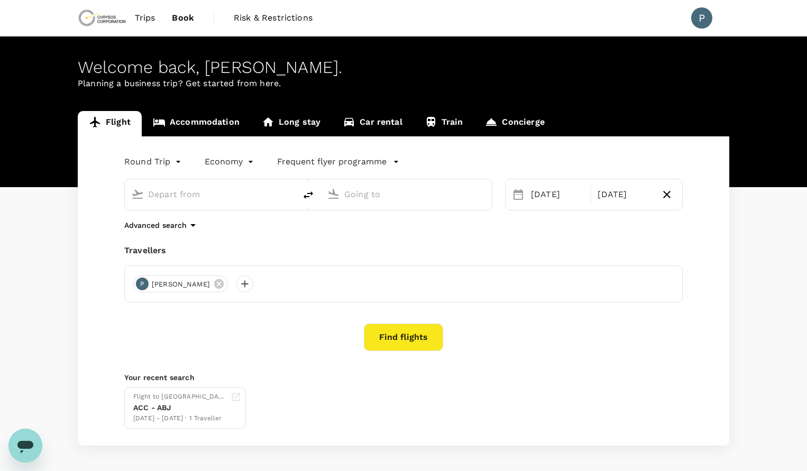
type input "Kotoka Intl (ACC)"
type input "[PERSON_NAME] Int'l (ABJ)"
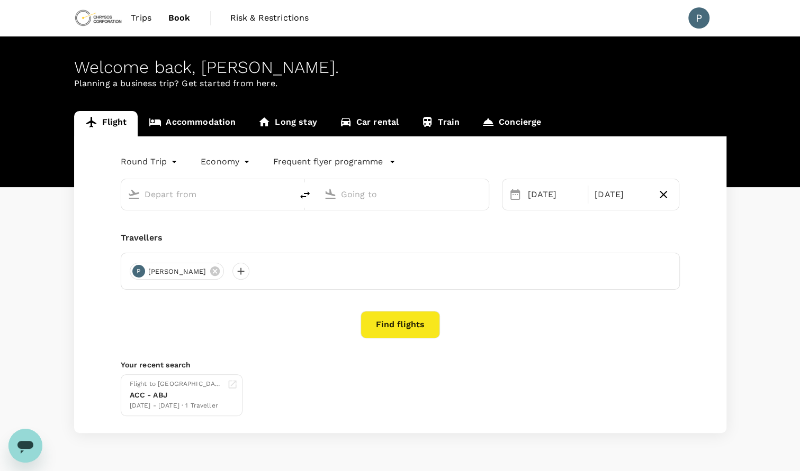
type input "Kotoka Intl (ACC)"
type input "[PERSON_NAME] Int'l (ABJ)"
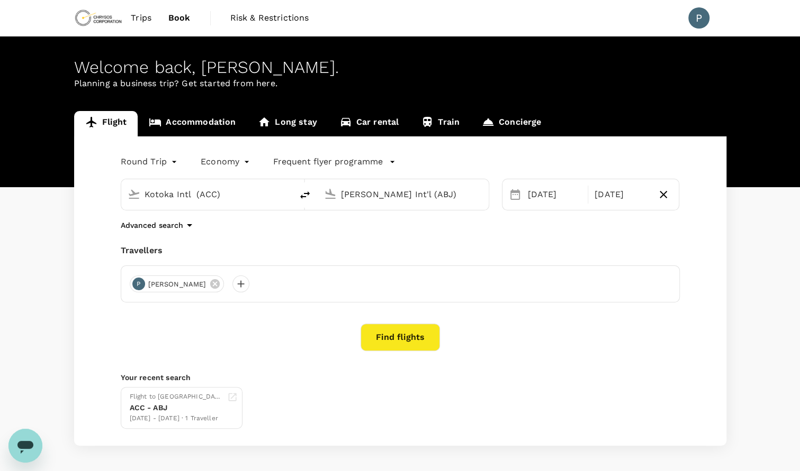
click at [26, 444] on icon "Open messaging window" at bounding box center [25, 447] width 16 height 13
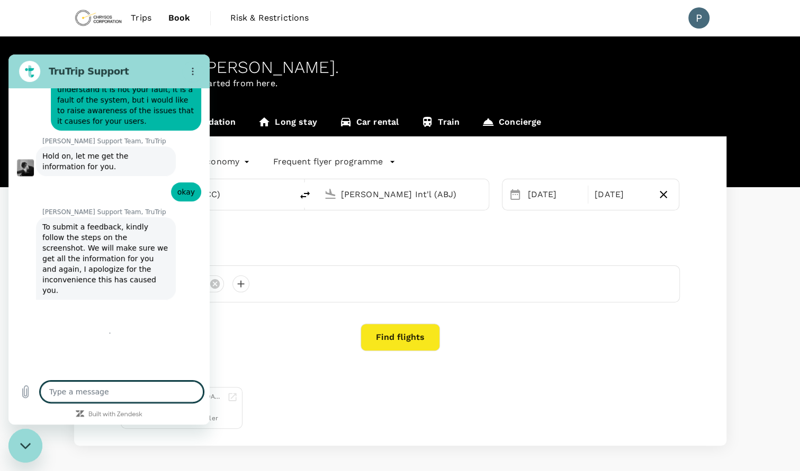
type textarea "x"
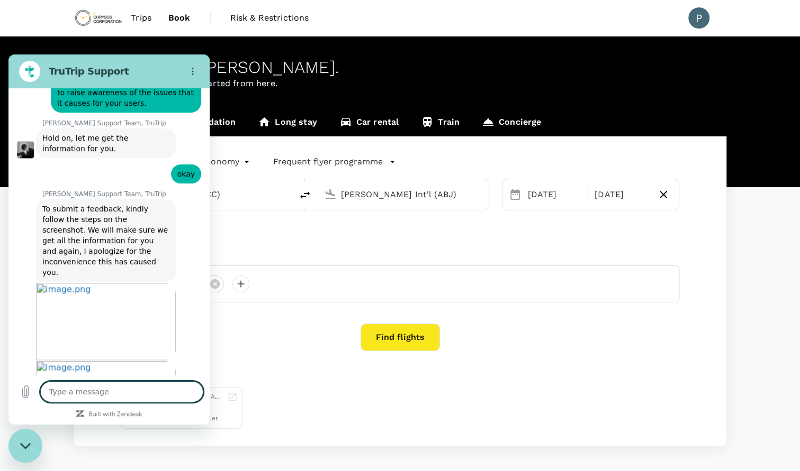
click at [98, 389] on textarea at bounding box center [121, 391] width 163 height 21
type textarea "h"
type textarea "x"
type textarea "he"
type textarea "x"
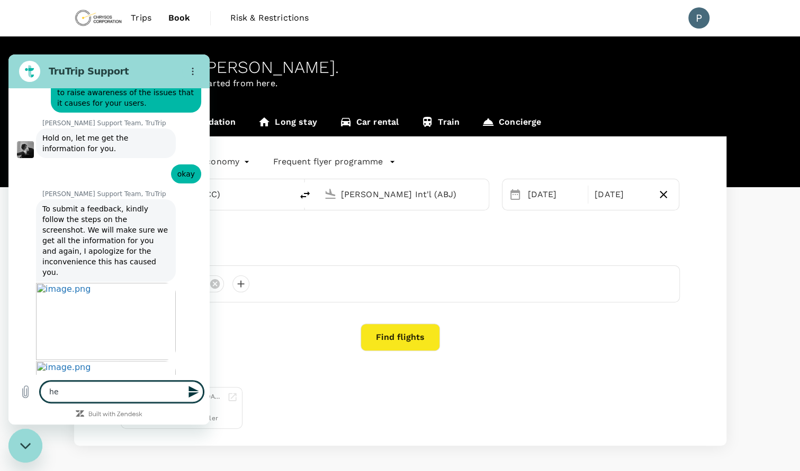
type textarea "hel"
type textarea "x"
type textarea "hell"
type textarea "x"
type textarea "hello"
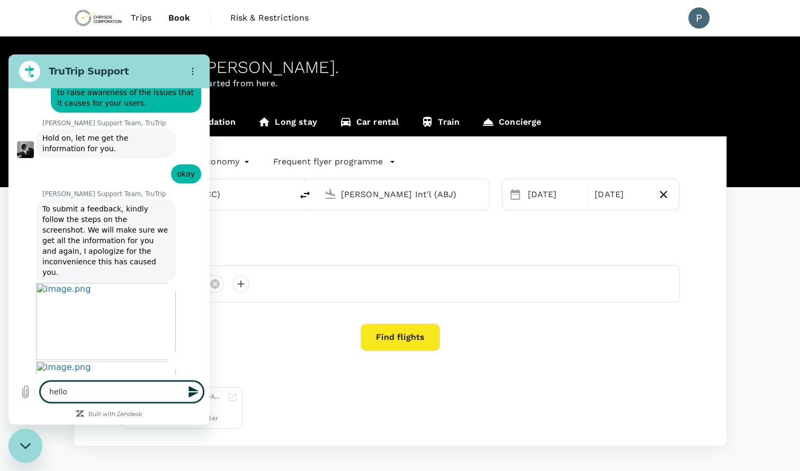
type textarea "x"
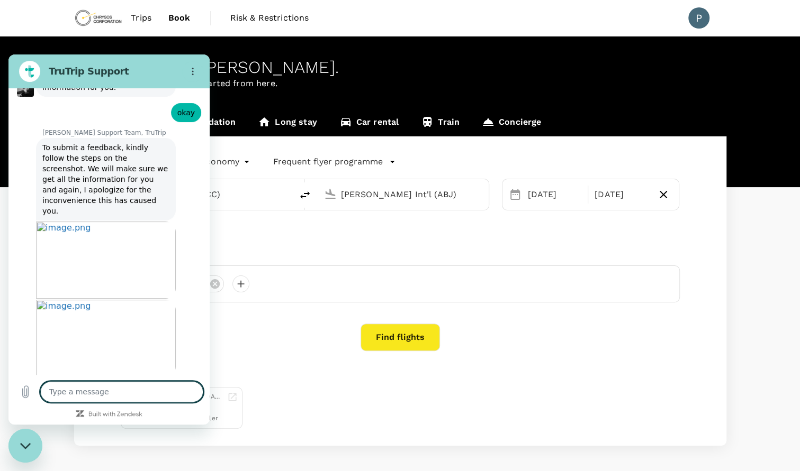
scroll to position [5822, 0]
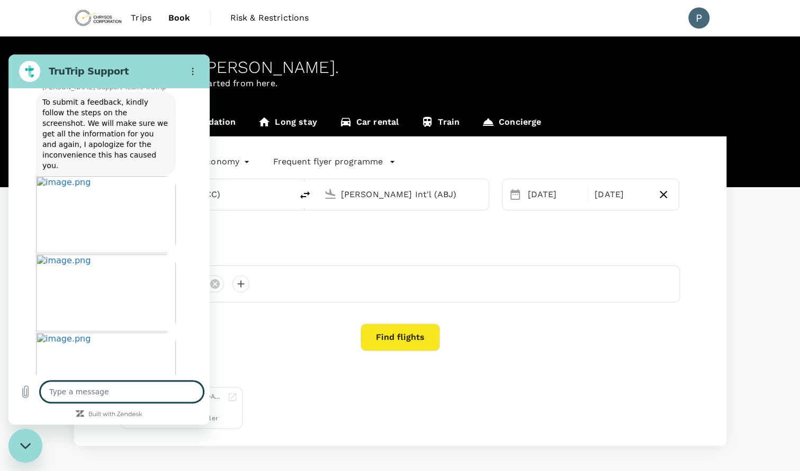
type textarea "x"
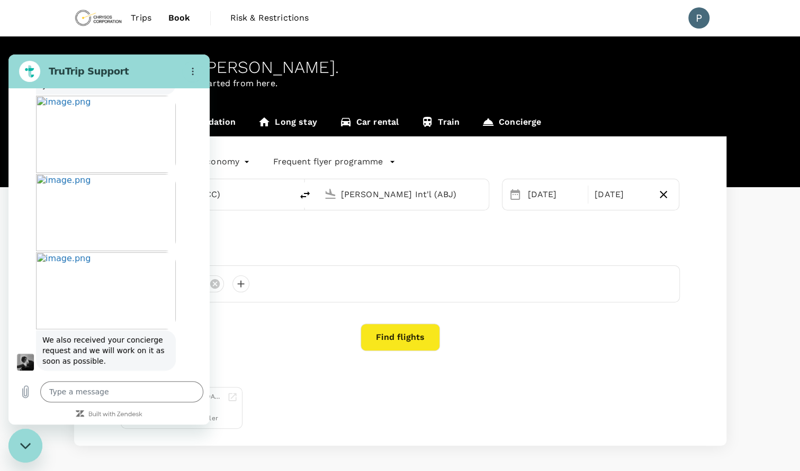
type input "[PERSON_NAME]"
type textarea "x"
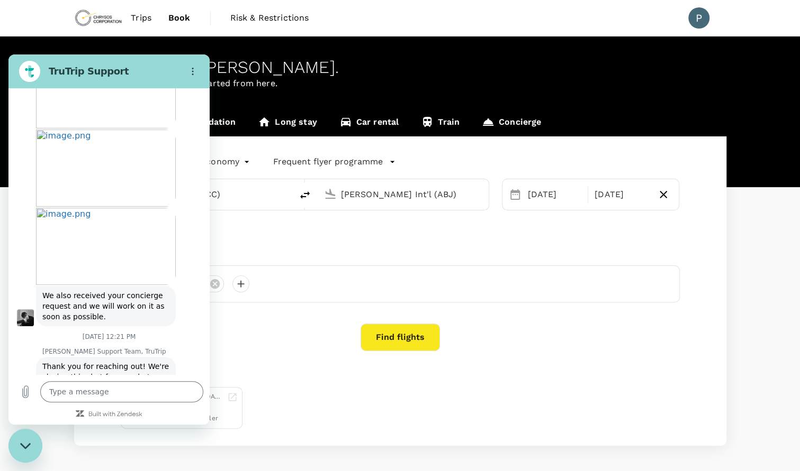
scroll to position [5995, 0]
type input "[PERSON_NAME][EMAIL_ADDRESS][PERSON_NAME][DOMAIN_NAME]"
type textarea "x"
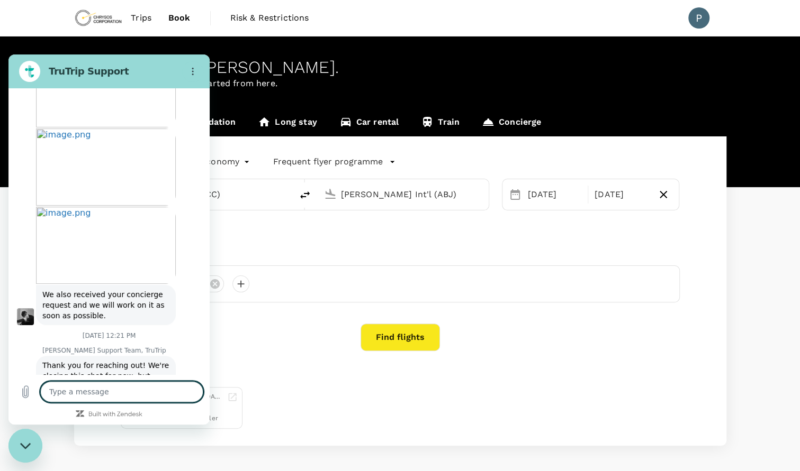
scroll to position [5966, 0]
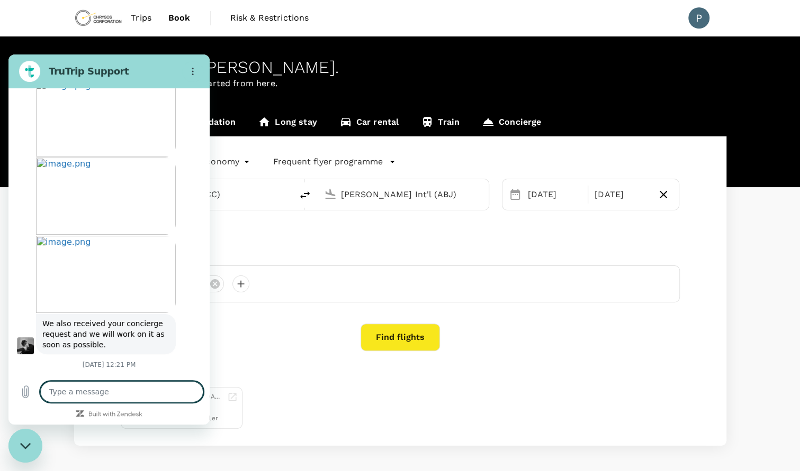
click at [104, 397] on textarea at bounding box center [121, 391] width 163 height 21
type textarea "He"
type textarea "x"
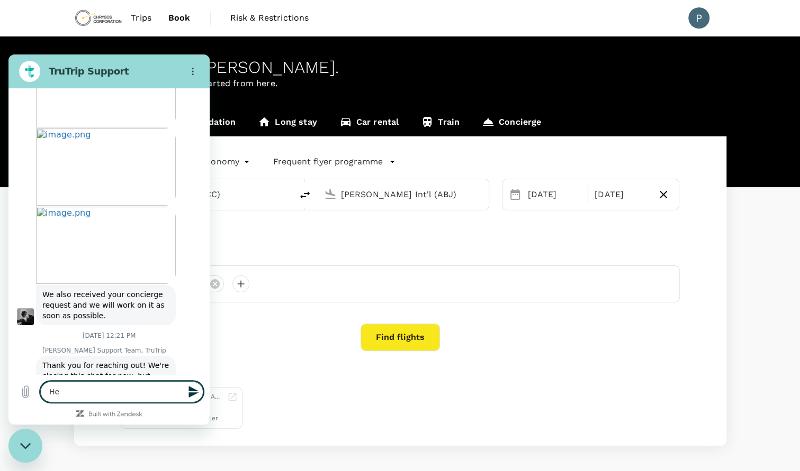
type textarea "Hel"
type textarea "x"
type textarea "Hell"
type textarea "x"
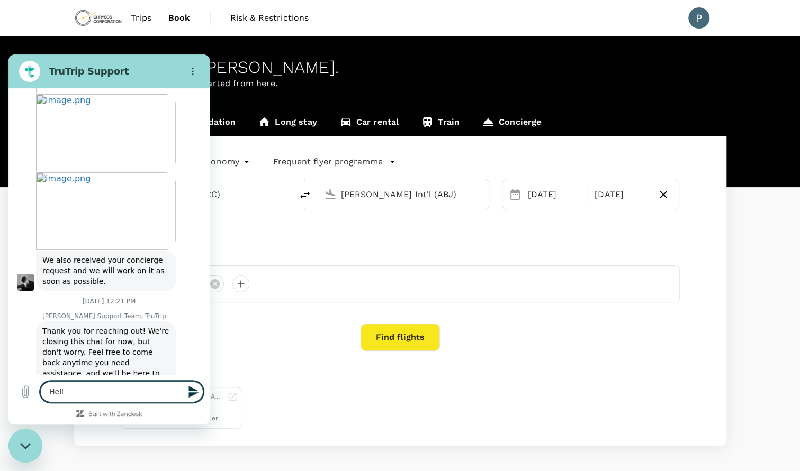
type textarea "Hello"
type textarea "x"
type textarea "Hello,"
type textarea "x"
type textarea "Hello,"
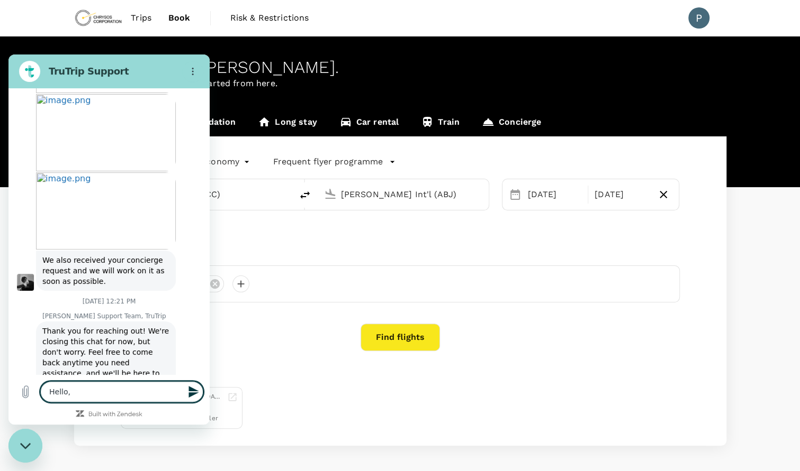
type textarea "x"
type textarea "Hello, i"
type textarea "x"
type textarea "Hello, i"
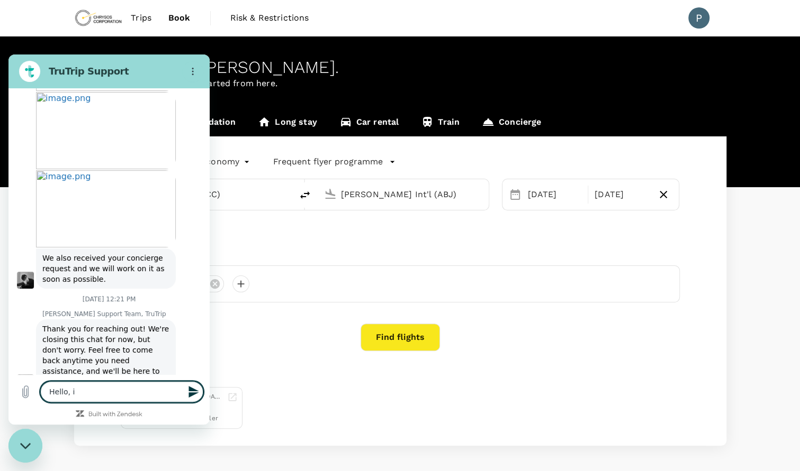
type textarea "x"
type textarea "Hello, i h"
type textarea "x"
type textarea "Hello, i ha"
type textarea "x"
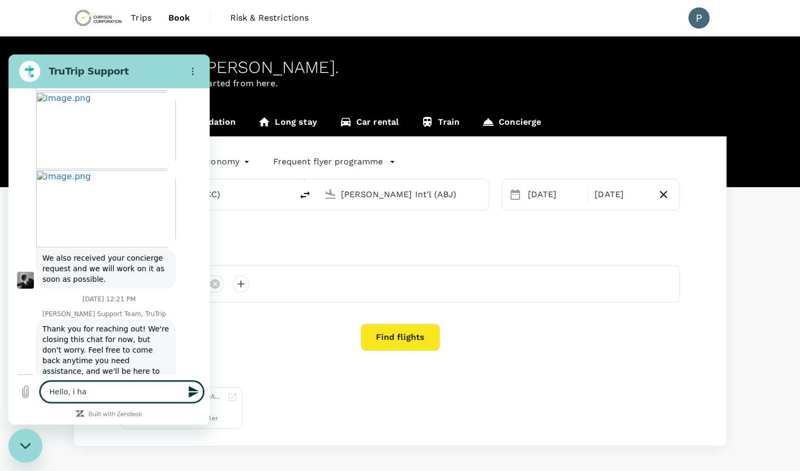
type textarea "Hello, i hav"
type textarea "x"
type textarea "Hello, i have"
type textarea "x"
type textarea "Hello, i have"
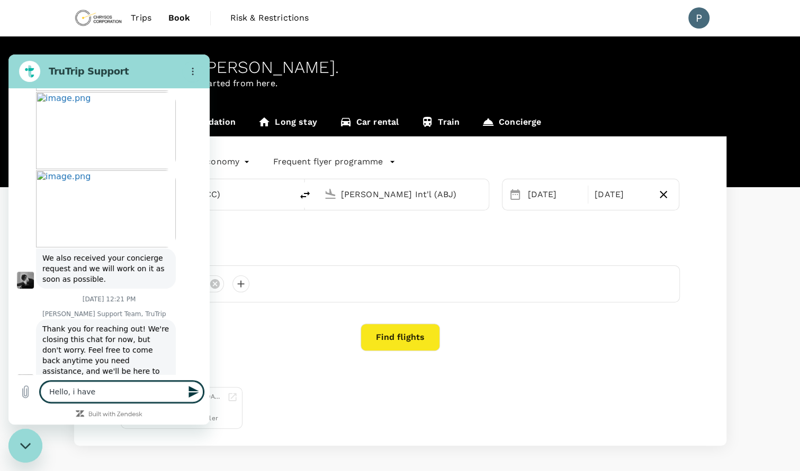
type textarea "x"
type textarea "Hello, i have a"
type textarea "x"
type textarea "Hello, i have a"
type textarea "x"
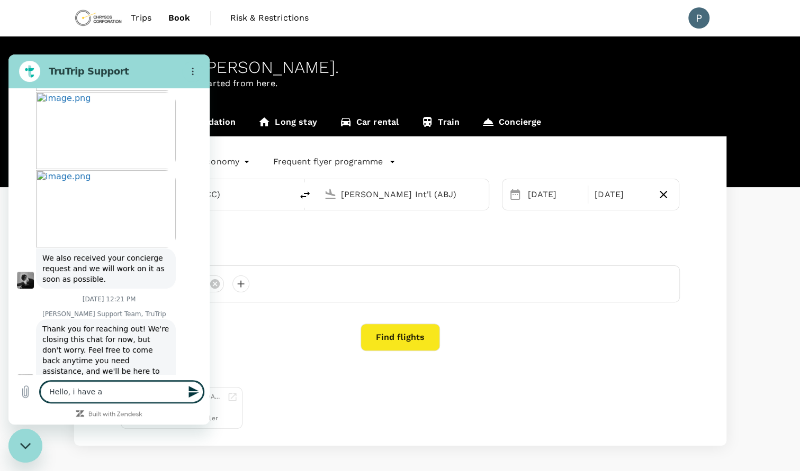
type textarea "Hello, i have a f"
type textarea "x"
type textarea "Hello, i have a fl"
type textarea "x"
type textarea "Hello, i have a fli"
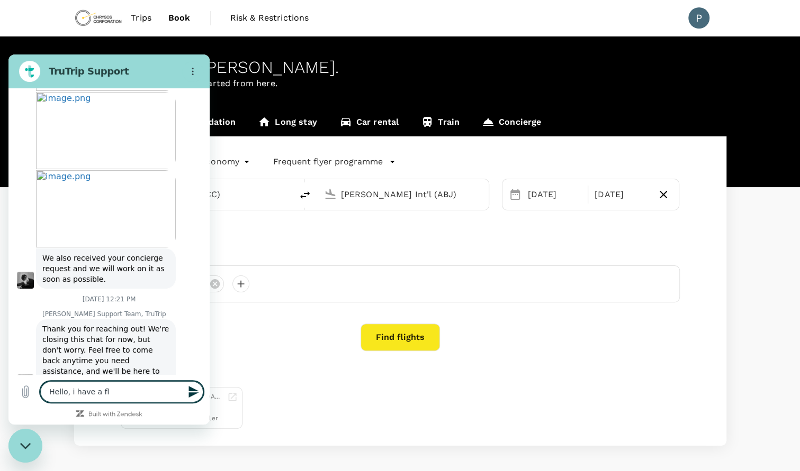
type textarea "x"
type textarea "Hello, i have a flig"
type textarea "x"
type textarea "Hello, i have a fligh"
type textarea "x"
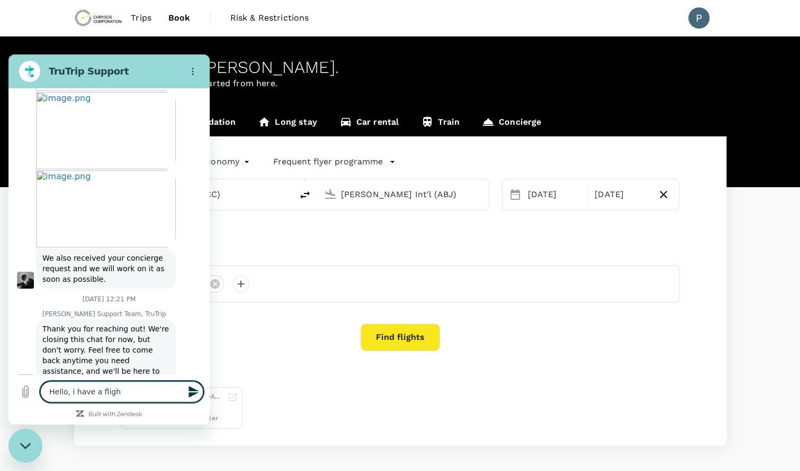
type textarea "Hello, i have a flight"
type textarea "x"
type textarea "Hello, i have a flight"
type textarea "x"
type textarea "Hello, i have a flight b"
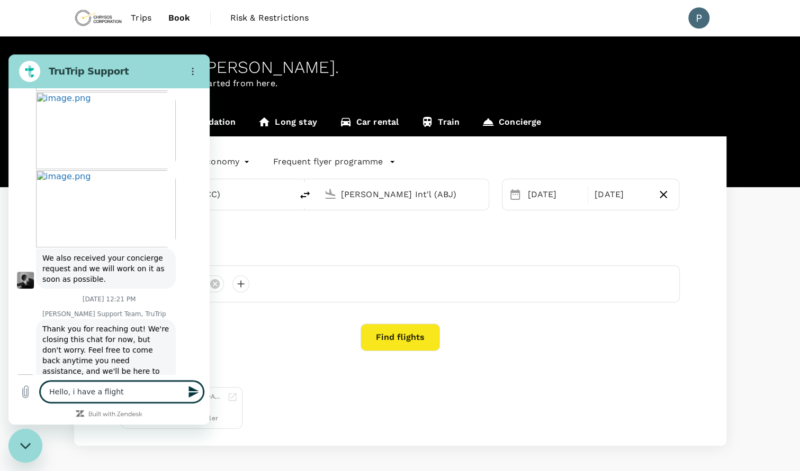
type textarea "x"
type textarea "Hello, i have a flight bo"
type textarea "x"
type textarea "Hello, i have a flight boo"
type textarea "x"
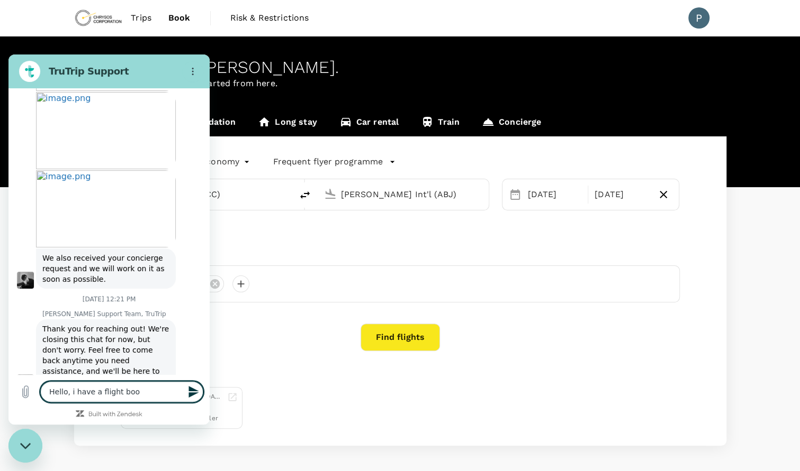
type textarea "Hello, i have a flight book"
type textarea "x"
type textarea "Hello, i have a flight booke"
type textarea "x"
type textarea "Hello, i have a flight booked"
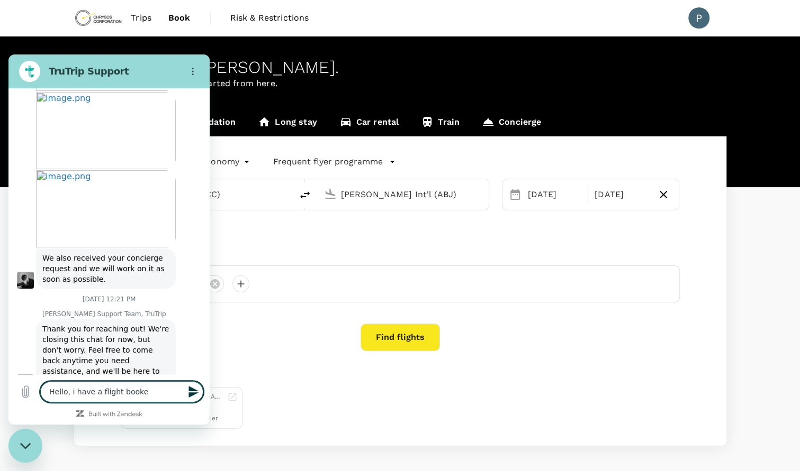
type textarea "x"
type textarea "Hello, i have a flight booked"
type textarea "x"
type textarea "Hello, i have a flight booked f"
type textarea "x"
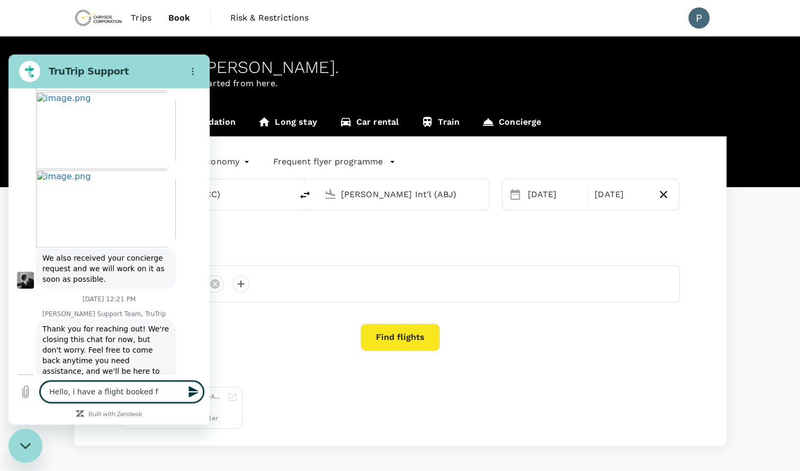
type textarea "Hello, i have a flight booked fo"
type textarea "x"
type textarea "Hello, i have a flight booked for"
type textarea "x"
type textarea "Hello, i have a flight booked for"
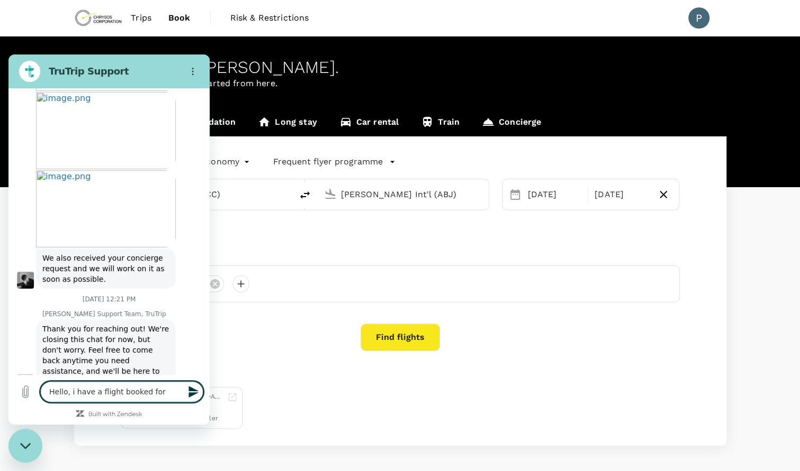
type textarea "x"
type textarea "Hello, i have a flight booked for A"
type textarea "x"
type textarea "Hello, i have a flight booked for Ac"
type textarea "x"
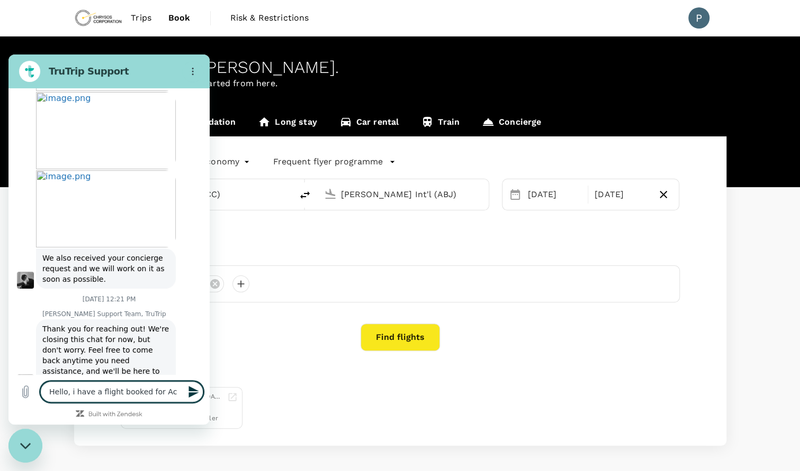
type textarea "Hello, i have a flight booked for Acc"
type textarea "x"
type textarea "Hello, i have a flight booked for Accr"
type textarea "x"
type textarea "Hello, i have a flight booked for Accra"
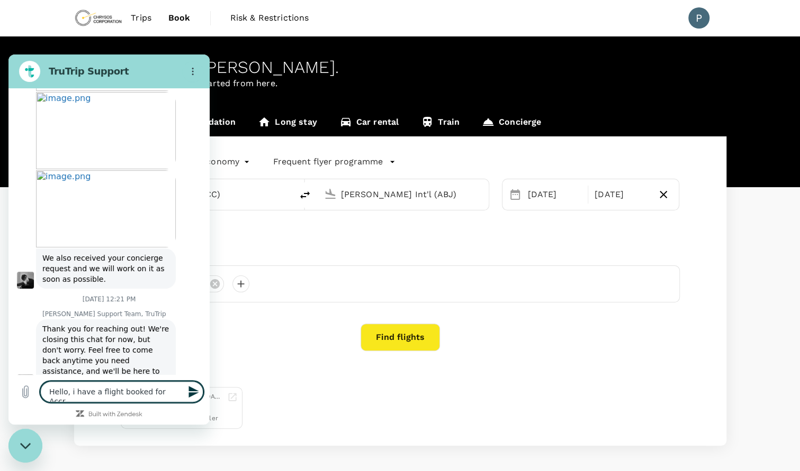
type textarea "x"
type textarea "Hello, i have a flight booked for Accra"
type textarea "x"
type textarea "Hello, i have a flight booked for Accra f"
type textarea "x"
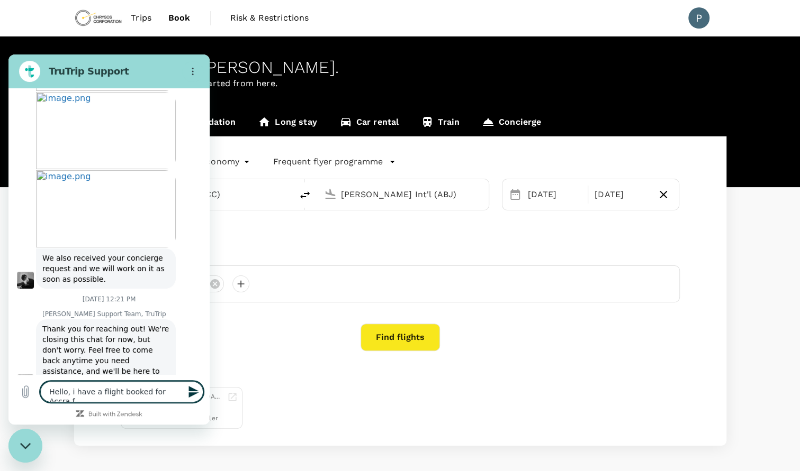
type textarea "Hello, i have a flight booked for Accra fr"
type textarea "x"
type textarea "Hello, i have a flight booked for Accra fro"
type textarea "x"
type textarea "Hello, i have a flight booked for Accra from"
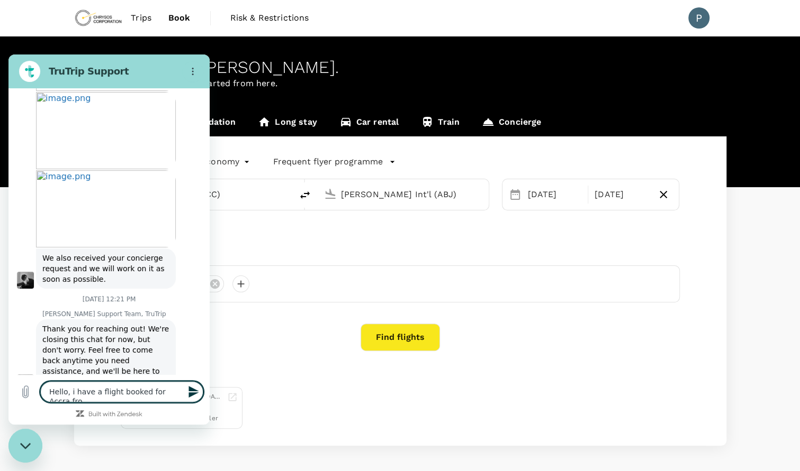
type textarea "x"
type textarea "Hello, i have a flight booked for Accra from"
type textarea "x"
type textarea "Hello, i have a flight booked for Accra from P"
type textarea "x"
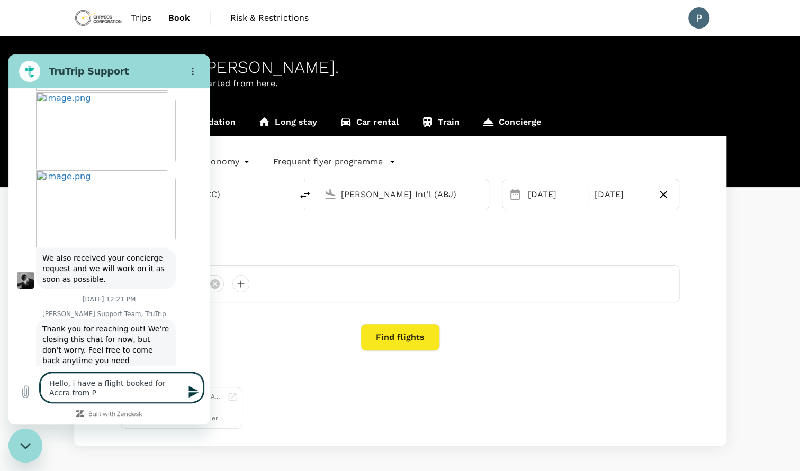
type textarea "Hello, i have a flight booked for Accra from [GEOGRAPHIC_DATA]"
type textarea "x"
type textarea "Hello, i have a flight booked for Accra from Per"
type textarea "x"
type textarea "Hello, i have a flight booked for Accra from Pert"
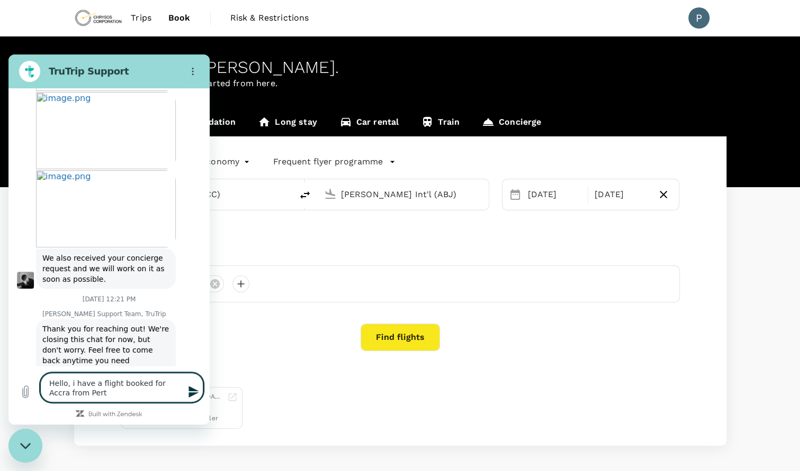
type textarea "x"
type textarea "Hello, i have a flight booked for Accra from [GEOGRAPHIC_DATA]"
type textarea "x"
type textarea "Hello, i have a flight booked for Accra from [GEOGRAPHIC_DATA]"
type textarea "x"
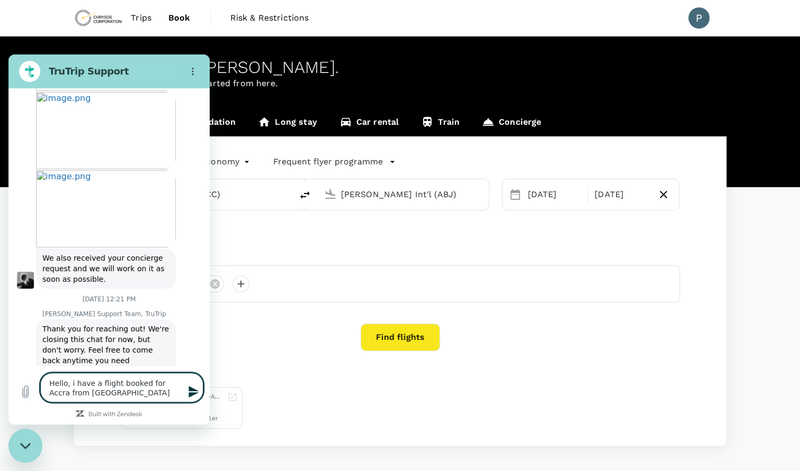
type textarea "Hello, i have a flight booked for Accra from [GEOGRAPHIC_DATA] t"
type textarea "x"
type textarea "Hello, i have a flight booked for Accra from [GEOGRAPHIC_DATA] to"
type textarea "x"
type textarea "Hello, i have a flight booked for Accra from [GEOGRAPHIC_DATA] ton"
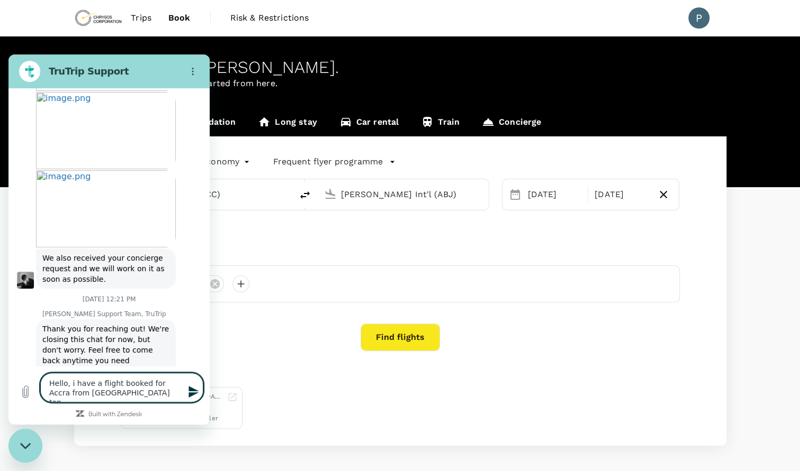
type textarea "x"
type textarea "Hello, i have a flight booked for Accra from [GEOGRAPHIC_DATA] [PERSON_NAME]"
type textarea "x"
type textarea "Hello, i have a flight booked for Accra from [GEOGRAPHIC_DATA] tonig"
type textarea "x"
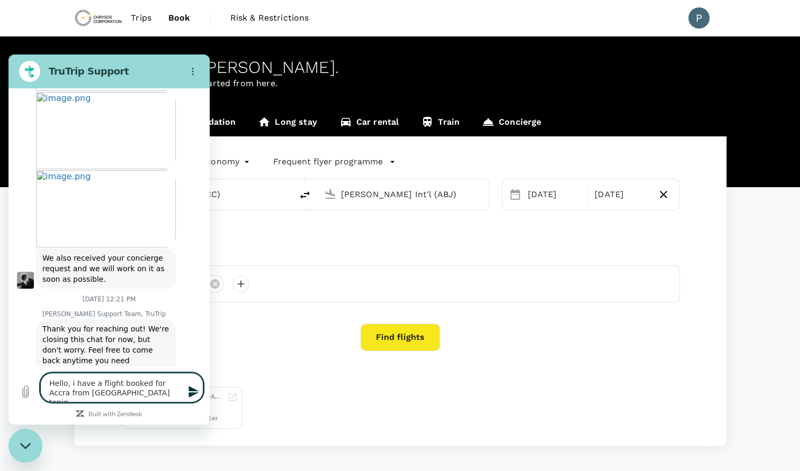
type textarea "Hello, i have a flight booked for Accra from [GEOGRAPHIC_DATA] tonigh"
type textarea "x"
type textarea "Hello, i have a flight booked for Accra from [GEOGRAPHIC_DATA] tonight"
type textarea "x"
type textarea "Hello, i have a flight booked for Accra from [GEOGRAPHIC_DATA] tonight."
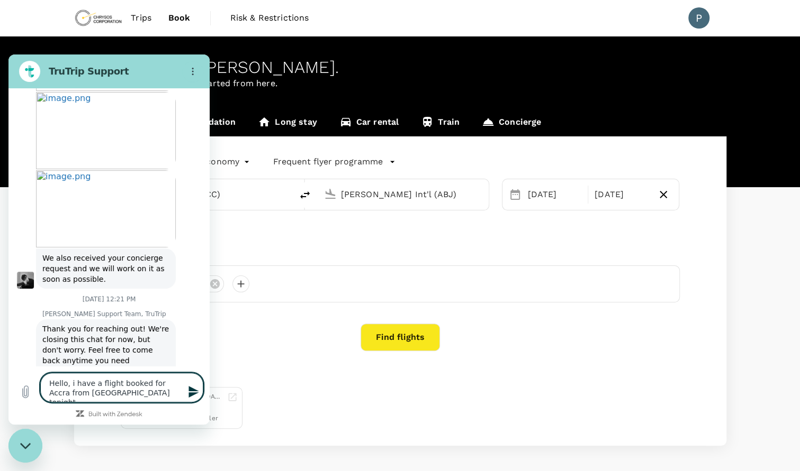
type textarea "x"
type textarea "Hello, i have a flight booked for Accra from [GEOGRAPHIC_DATA] tonight."
type textarea "x"
type textarea "Hello, i have a flight booked for Accra from [GEOGRAPHIC_DATA] tonight. I"
type textarea "x"
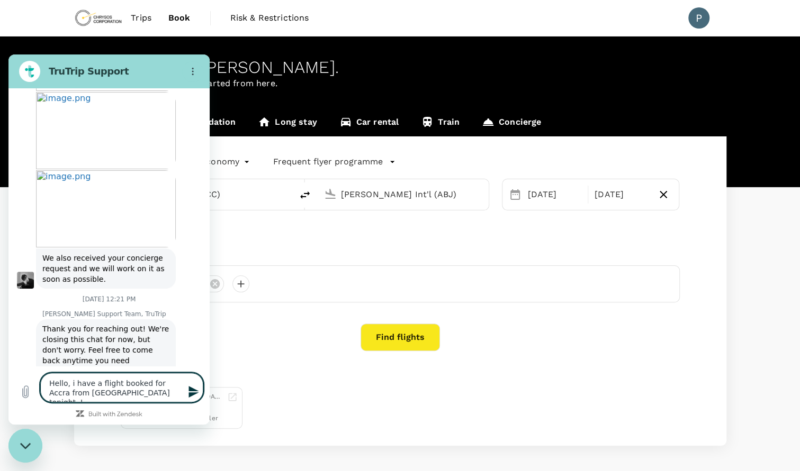
type textarea "Hello, i have a flight booked for Accra from [GEOGRAPHIC_DATA] tonight. I"
type textarea "x"
type textarea "Hello, i have a flight booked for Accra from [GEOGRAPHIC_DATA] tonight. I w"
type textarea "x"
type textarea "Hello, i have a flight booked for Accra from [GEOGRAPHIC_DATA] tonight. I wo"
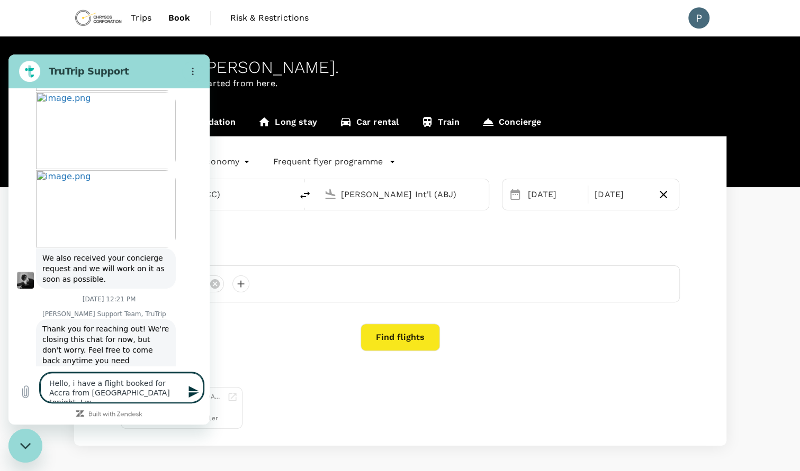
type textarea "x"
type textarea "Hello, i have a flight booked for Accra from [GEOGRAPHIC_DATA] tonight. I wou"
type textarea "x"
type textarea "Hello, i have a flight booked for Accra from [GEOGRAPHIC_DATA] tonight. I woul"
type textarea "x"
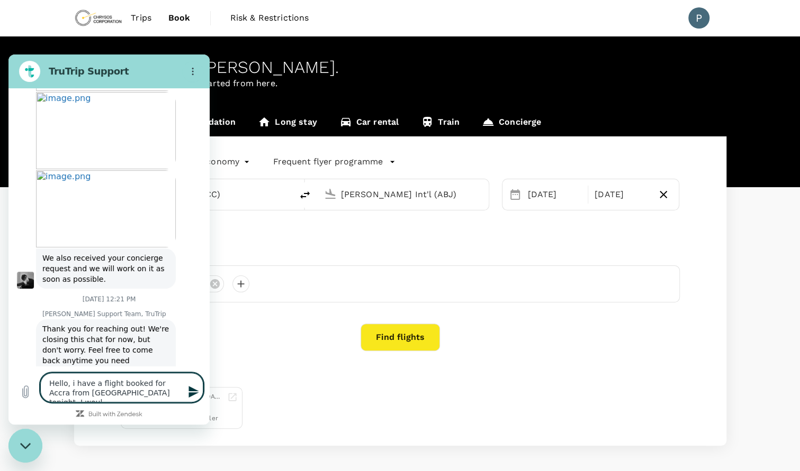
type textarea "Hello, i have a flight booked for Accra from [GEOGRAPHIC_DATA] tonight. I would"
type textarea "x"
type textarea "Hello, i have a flight booked for Accra from [GEOGRAPHIC_DATA] tonight. I would"
type textarea "x"
type textarea "Hello, i have a flight booked for Accra from [GEOGRAPHIC_DATA] tonight. I would…"
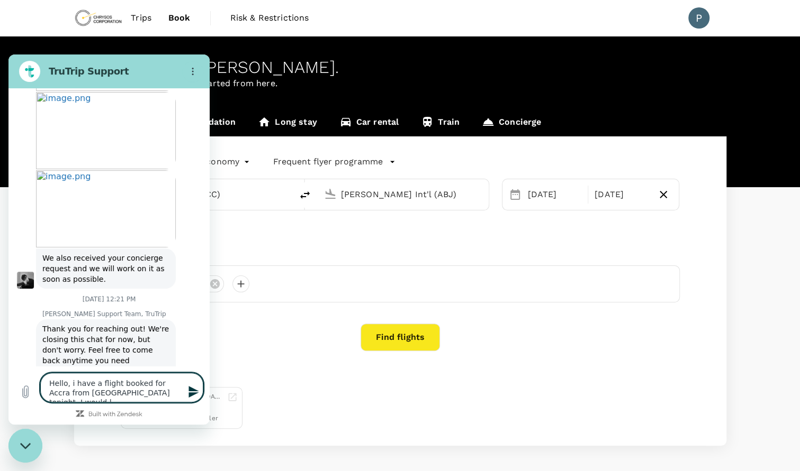
type textarea "x"
type textarea "Hello, i have a flight booked for Accra from [GEOGRAPHIC_DATA] tonight. I would…"
type textarea "x"
type textarea "Hello, i have a flight booked for Accra from [GEOGRAPHIC_DATA] tonight. I would…"
type textarea "x"
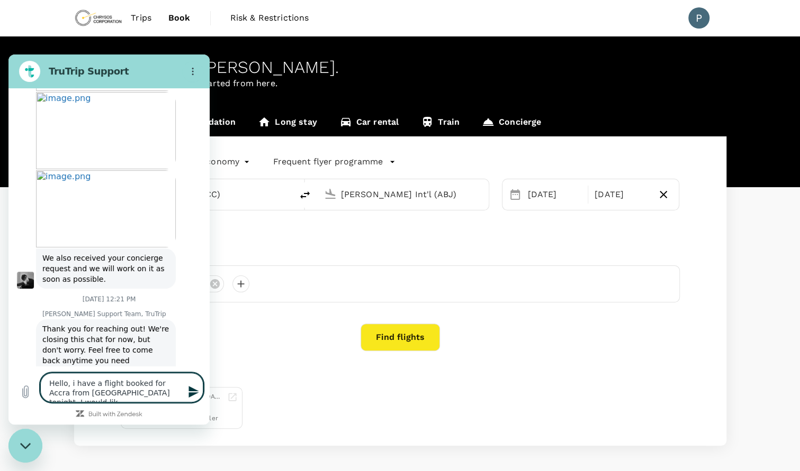
type textarea "Hello, i have a flight booked for Accra from [GEOGRAPHIC_DATA] tonight. I would…"
type textarea "x"
type textarea "Hello, i have a flight booked for Accra from [GEOGRAPHIC_DATA] tonight. I would…"
type textarea "x"
type textarea "Hello, i have a flight booked for Accra from [GEOGRAPHIC_DATA] tonight. I would…"
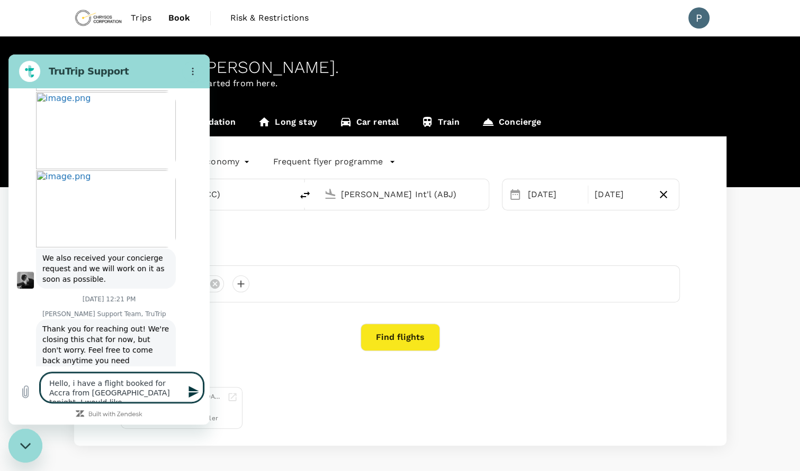
type textarea "x"
type textarea "Hello, i have a flight booked for Accra from [GEOGRAPHIC_DATA] tonight. I would…"
type textarea "x"
type textarea "Hello, i have a flight booked for Accra from [GEOGRAPHIC_DATA] tonight. I would…"
type textarea "x"
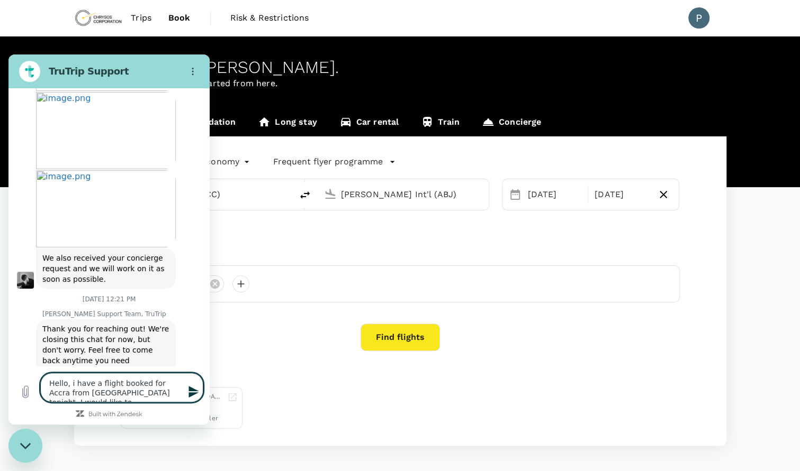
type textarea "Hello, i have a flight booked for Accra from [GEOGRAPHIC_DATA] tonight. I would…"
type textarea "x"
type textarea "Hello, i have a flight booked for Accra from [GEOGRAPHIC_DATA] tonight. I would…"
type textarea "x"
type textarea "Hello, i have a flight booked for Accra from [GEOGRAPHIC_DATA] tonight. I would…"
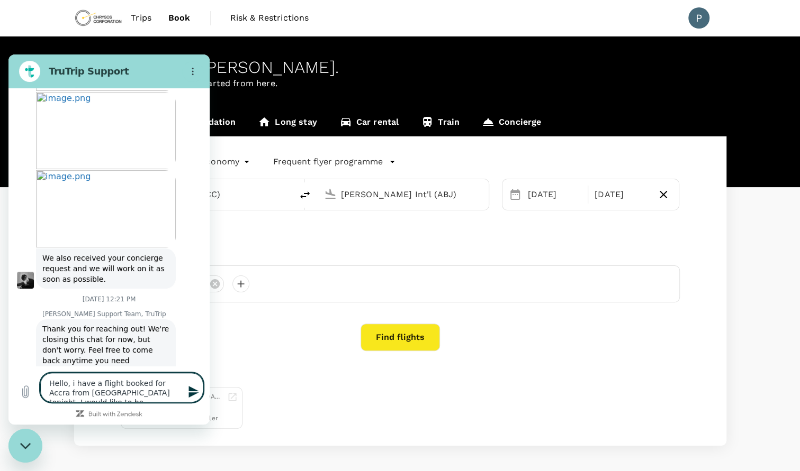
type textarea "x"
type textarea "Hello, i have a flight booked for Accra from [GEOGRAPHIC_DATA] tonight. I would…"
type textarea "x"
type textarea "Hello, i have a flight booked for Accra from [GEOGRAPHIC_DATA] tonight. I would…"
type textarea "x"
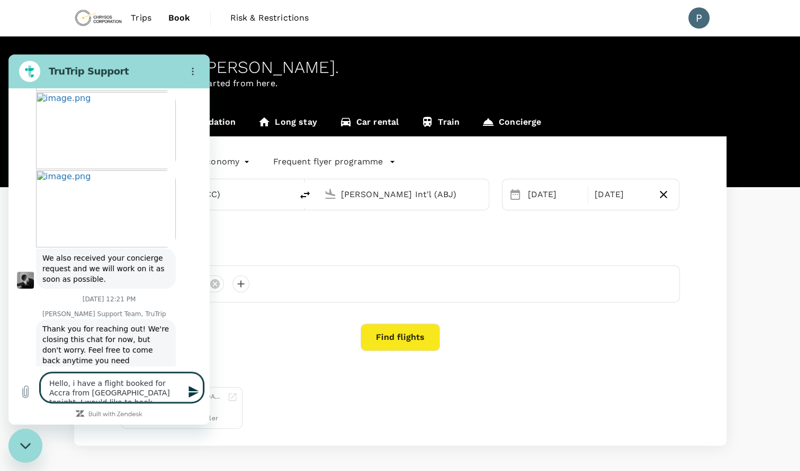
type textarea "Hello, i have a flight booked for Accra from [GEOGRAPHIC_DATA] tonight. I would…"
type textarea "x"
type textarea "Hello, i have a flight booked for Accra from [GEOGRAPHIC_DATA] tonight. I would…"
type textarea "x"
type textarea "Hello, i have a flight booked for Accra from [GEOGRAPHIC_DATA] tonight. I would…"
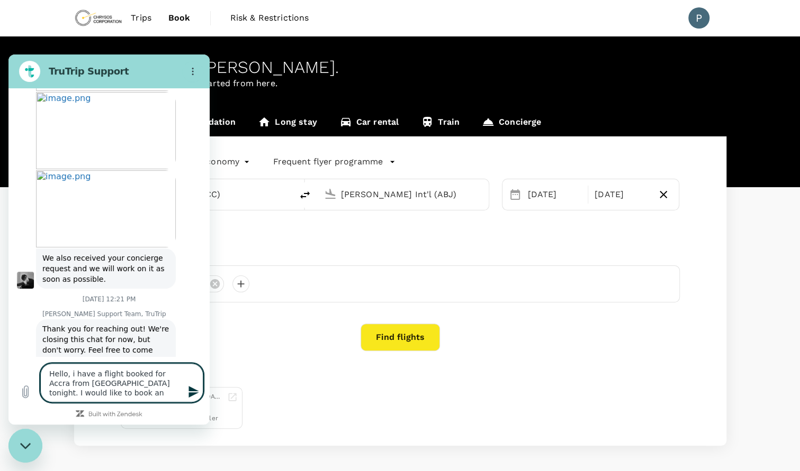
type textarea "x"
type textarea "Hello, i have a flight booked for Accra from [GEOGRAPHIC_DATA] tonight. I would…"
type textarea "x"
type textarea "Hello, i have a flight booked for Accra from [GEOGRAPHIC_DATA] tonight. I would…"
type textarea "x"
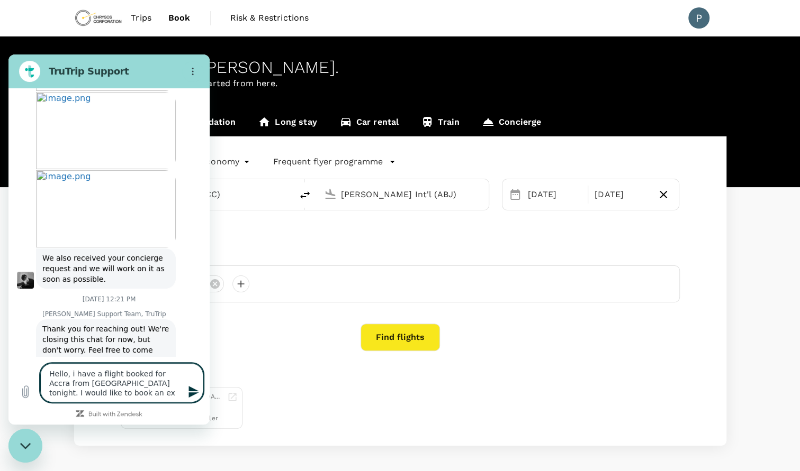
type textarea "Hello, i have a flight booked for Accra from [GEOGRAPHIC_DATA] tonight. I would…"
type textarea "x"
type textarea "Hello, i have a flight booked for Accra from [GEOGRAPHIC_DATA] tonight. I would…"
type textarea "x"
type textarea "Hello, i have a flight booked for Accra from [GEOGRAPHIC_DATA] tonight. I would…"
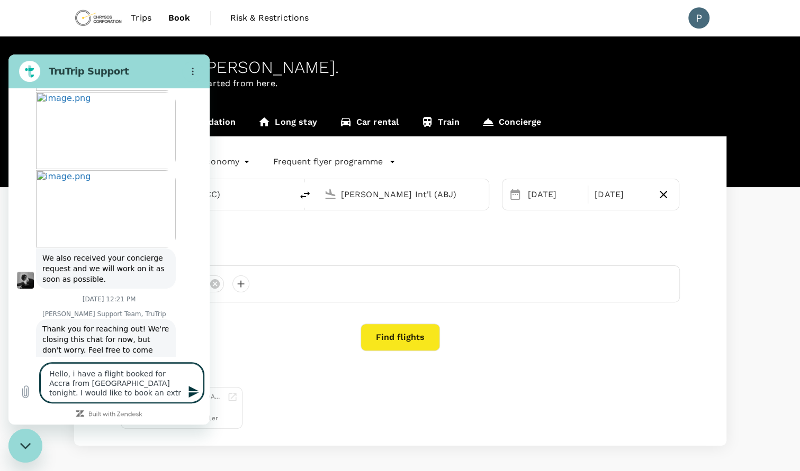
type textarea "x"
type textarea "Hello, i have a flight booked for Accra from [GEOGRAPHIC_DATA] tonight. I would…"
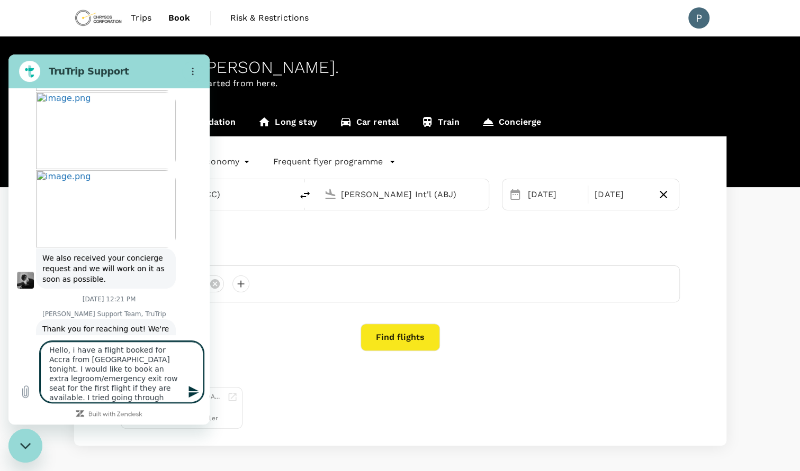
scroll to position [12, 0]
click at [120, 397] on textarea "Hello, i have a flight booked for Accra from [GEOGRAPHIC_DATA] tonight. I would…" at bounding box center [121, 372] width 163 height 61
click at [119, 359] on textarea "Hello, i have a flight booked for Accra from [GEOGRAPHIC_DATA] tonight. I would…" at bounding box center [121, 372] width 163 height 61
click at [171, 397] on textarea "Hello, i have a flight booked for Accra from [GEOGRAPHIC_DATA] tonight. I would…" at bounding box center [121, 372] width 163 height 61
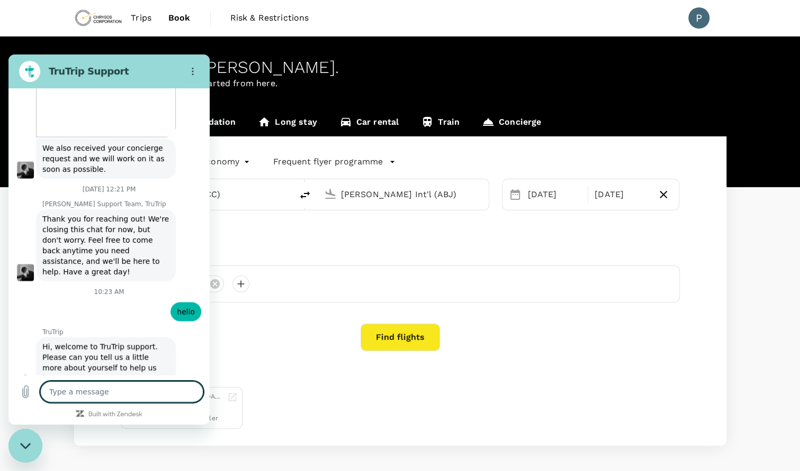
scroll to position [6219, 0]
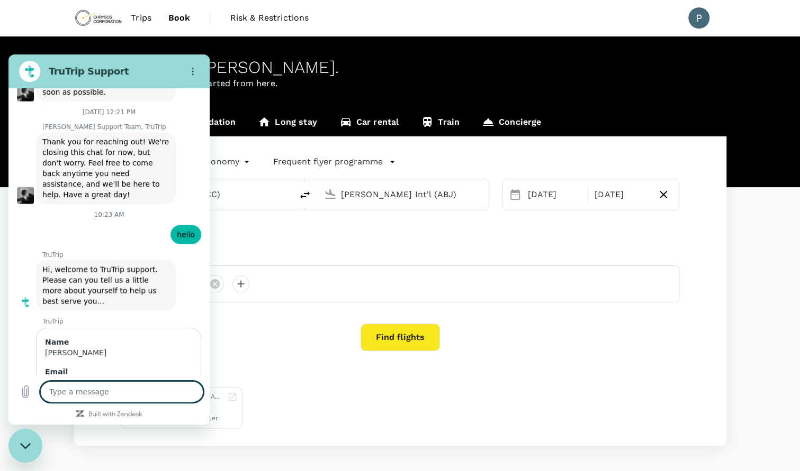
click at [110, 388] on textarea at bounding box center [121, 391] width 163 height 21
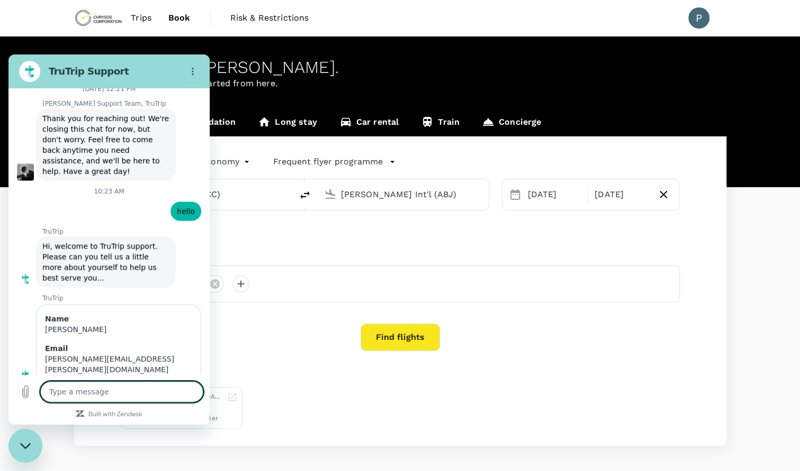
scroll to position [6244, 0]
click at [110, 388] on textarea at bounding box center [121, 391] width 163 height 21
click at [106, 395] on textarea at bounding box center [121, 391] width 163 height 21
click at [140, 396] on textarea at bounding box center [121, 391] width 163 height 21
click at [94, 392] on textarea at bounding box center [121, 391] width 163 height 21
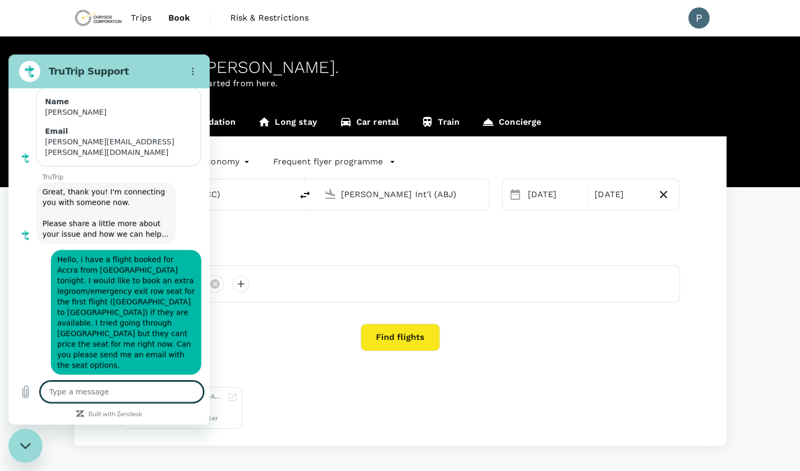
scroll to position [6496, 0]
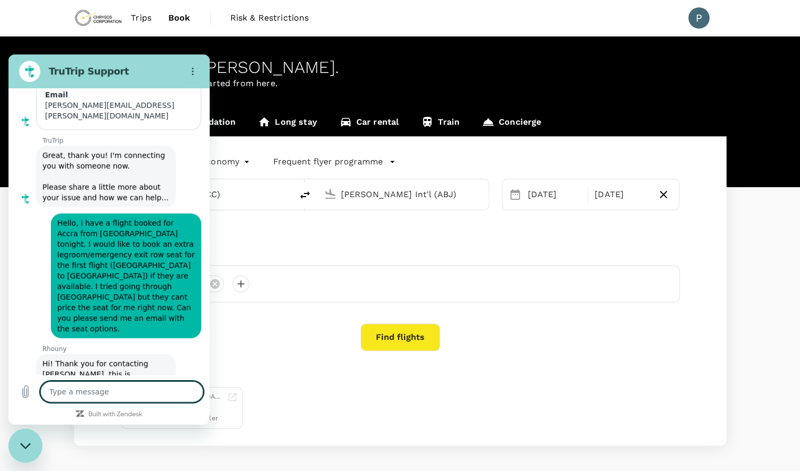
click at [128, 395] on textarea at bounding box center [121, 391] width 163 height 21
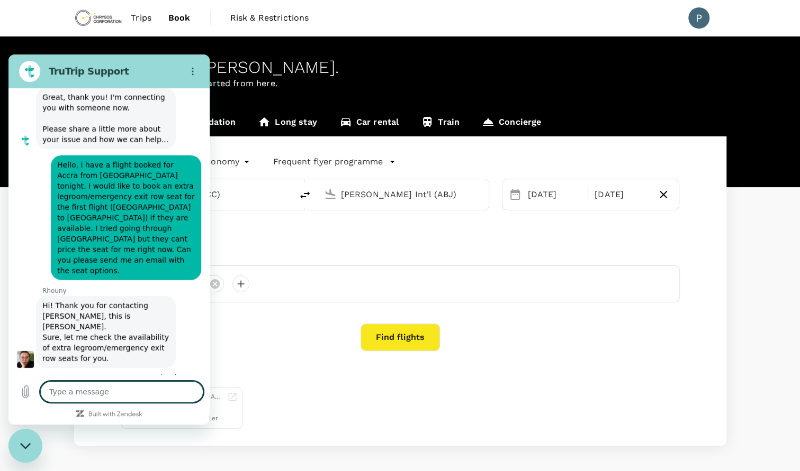
scroll to position [6556, 0]
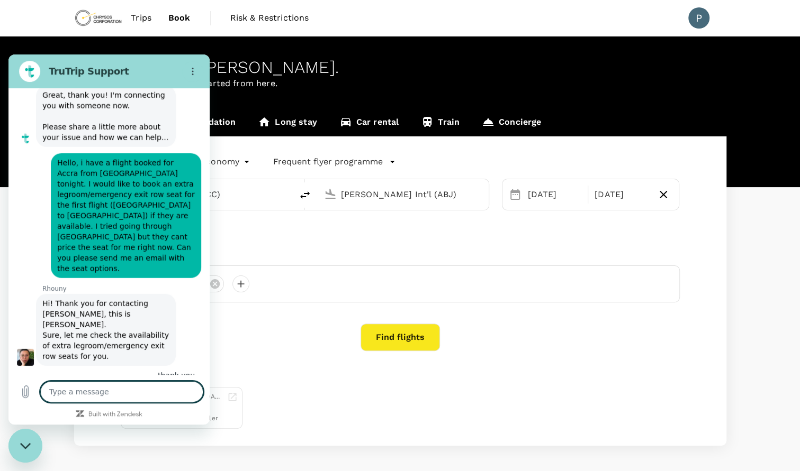
click at [297, 376] on p "Your recent search" at bounding box center [400, 378] width 559 height 11
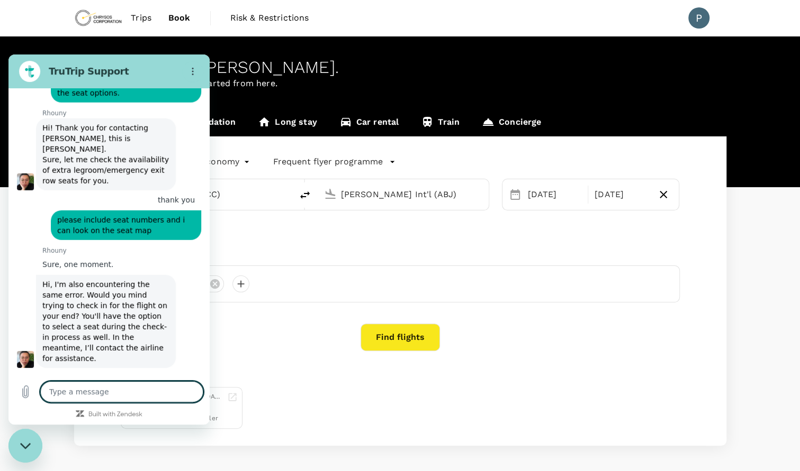
scroll to position [6734, 0]
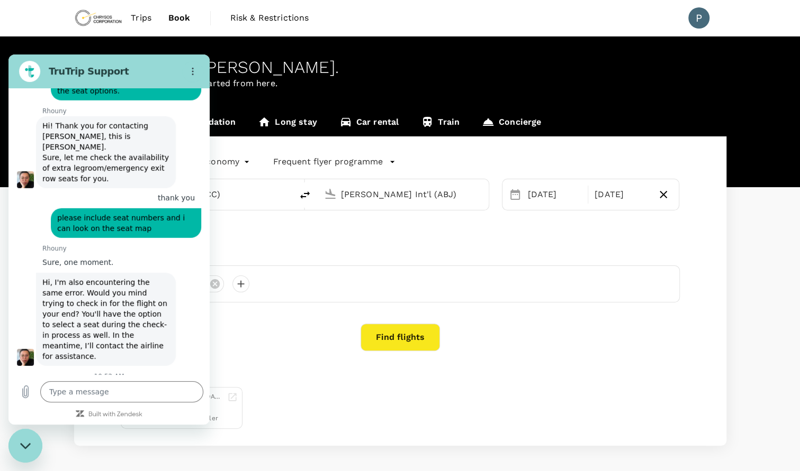
click at [140, 375] on div "This chat is recorded using a cloud service and is subject to the terms of our …" at bounding box center [108, 231] width 201 height 287
click at [123, 394] on textarea at bounding box center [121, 391] width 163 height 21
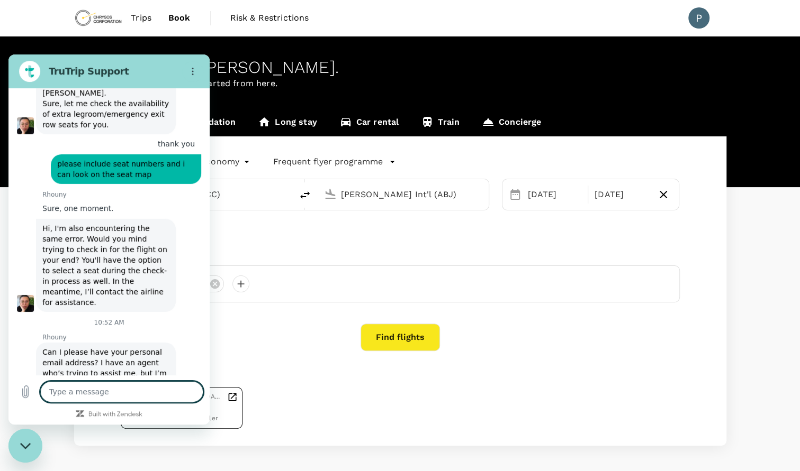
scroll to position [6790, 0]
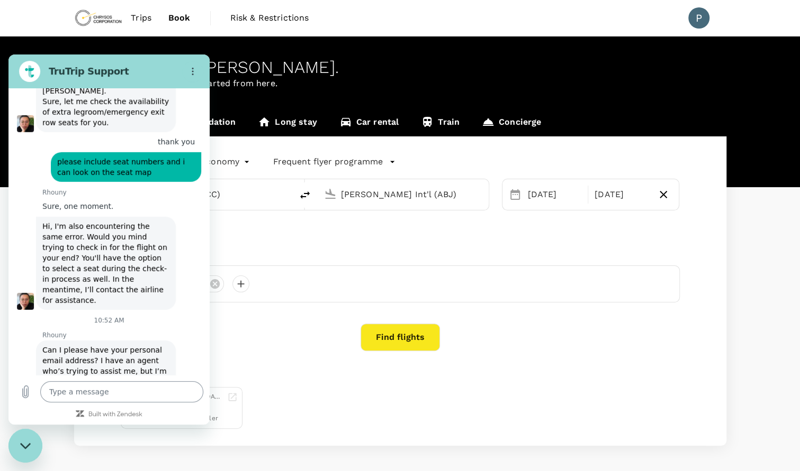
click at [106, 392] on textarea at bounding box center [121, 391] width 163 height 21
click at [101, 387] on textarea at bounding box center [121, 391] width 163 height 21
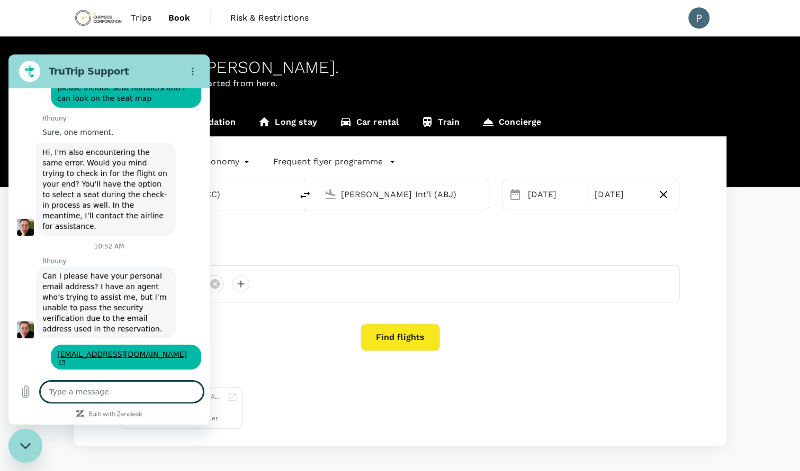
scroll to position [6866, 0]
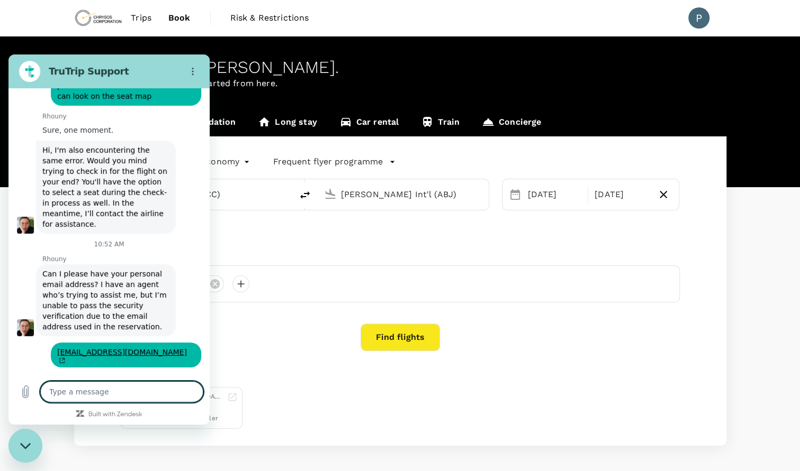
click at [133, 400] on textarea at bounding box center [121, 391] width 163 height 21
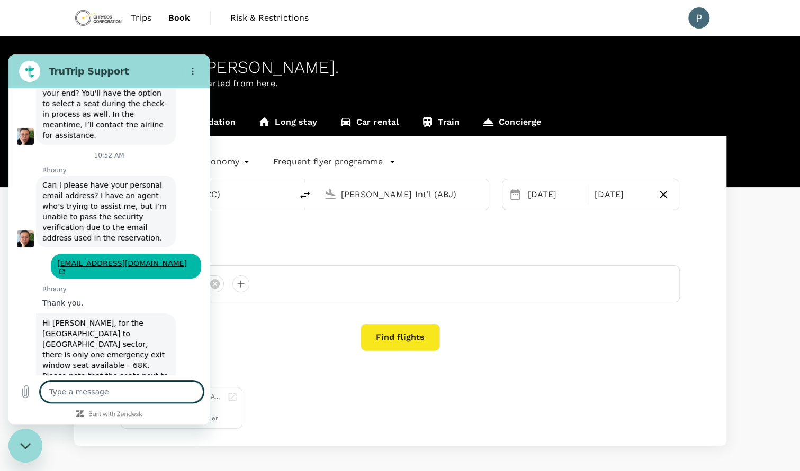
scroll to position [6957, 0]
